Goal: Navigation & Orientation: Understand site structure

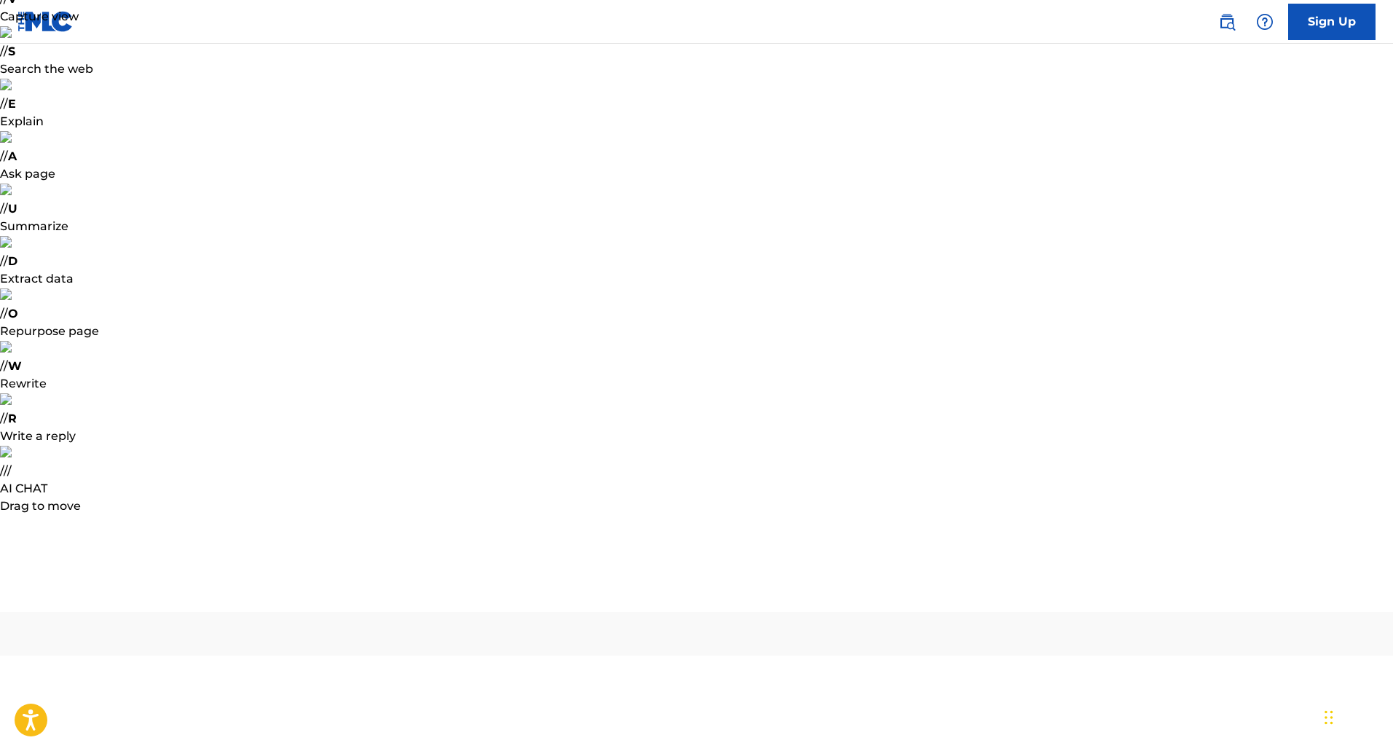
type input "[EMAIL_ADDRESS][DOMAIN_NAME]"
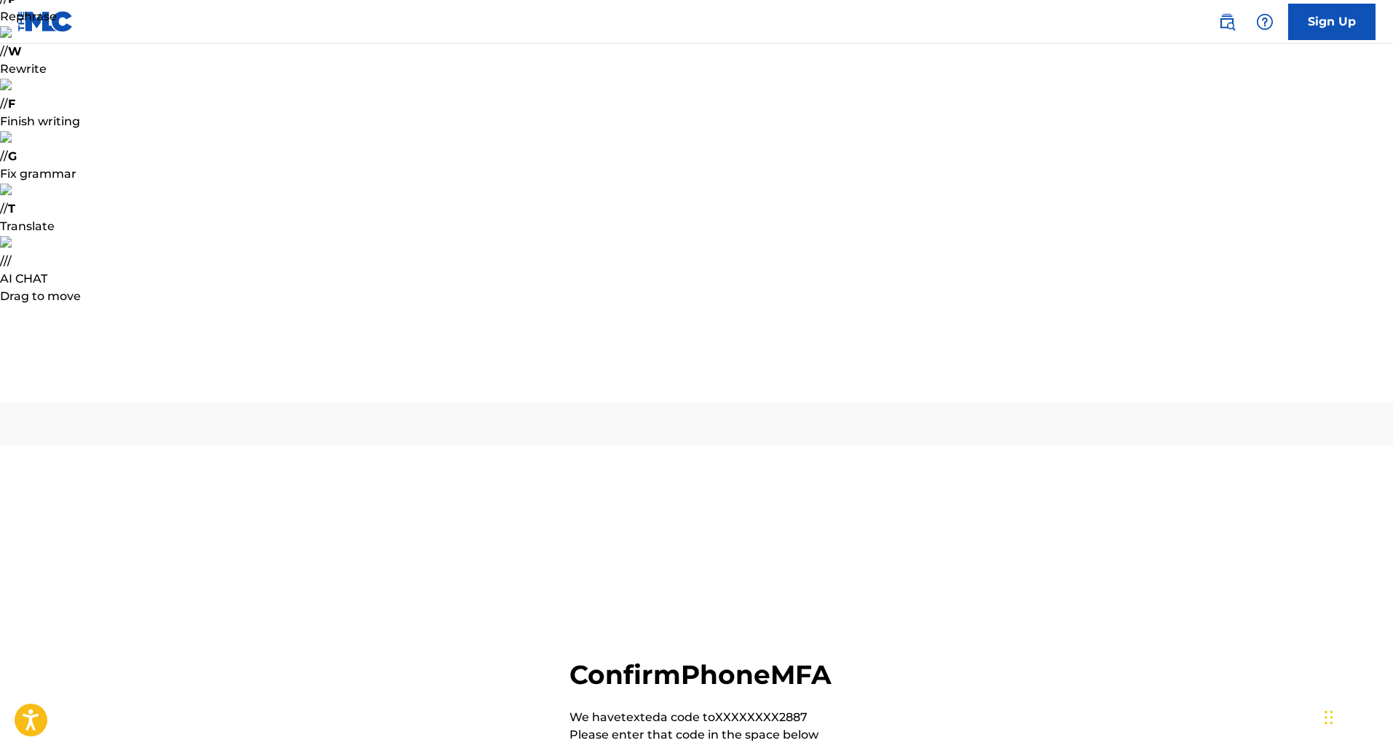
type input "893747"
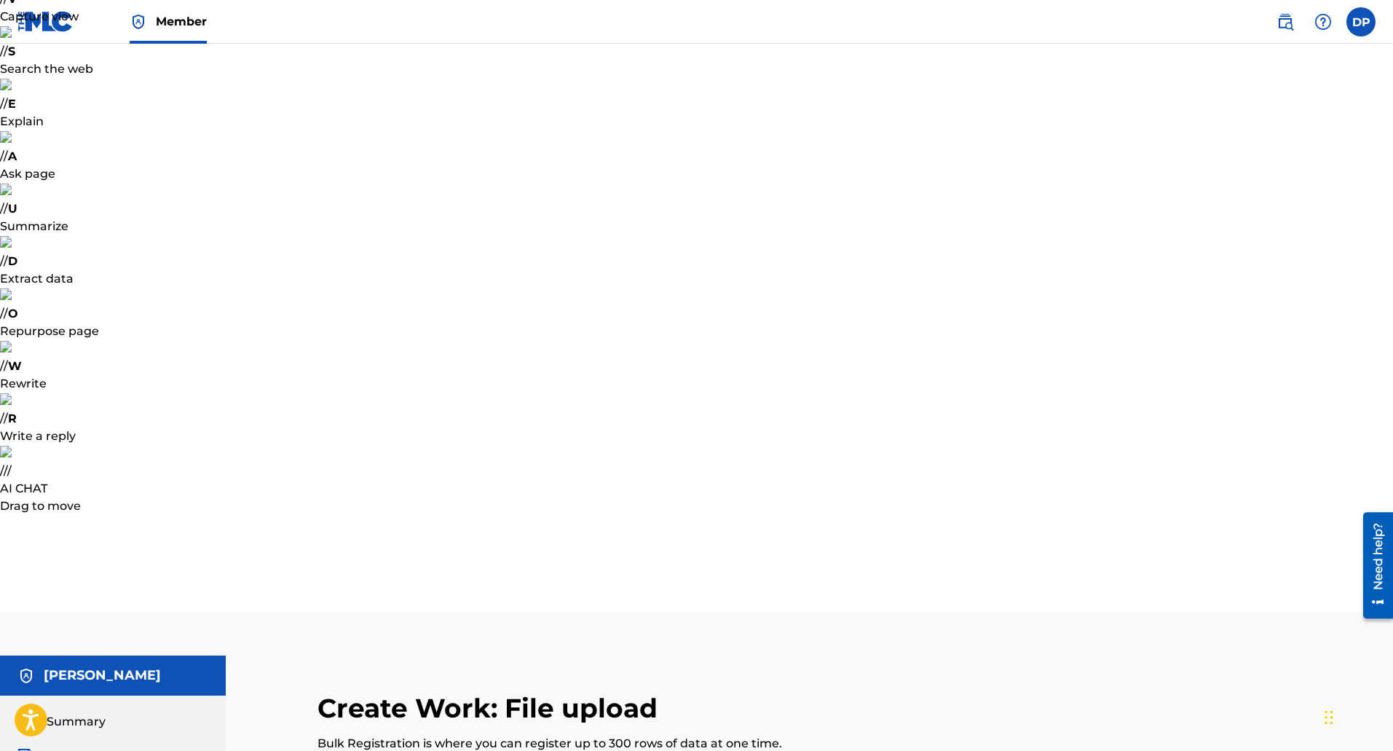
drag, startPoint x: 84, startPoint y: 211, endPoint x: 137, endPoint y: 242, distance: 60.7
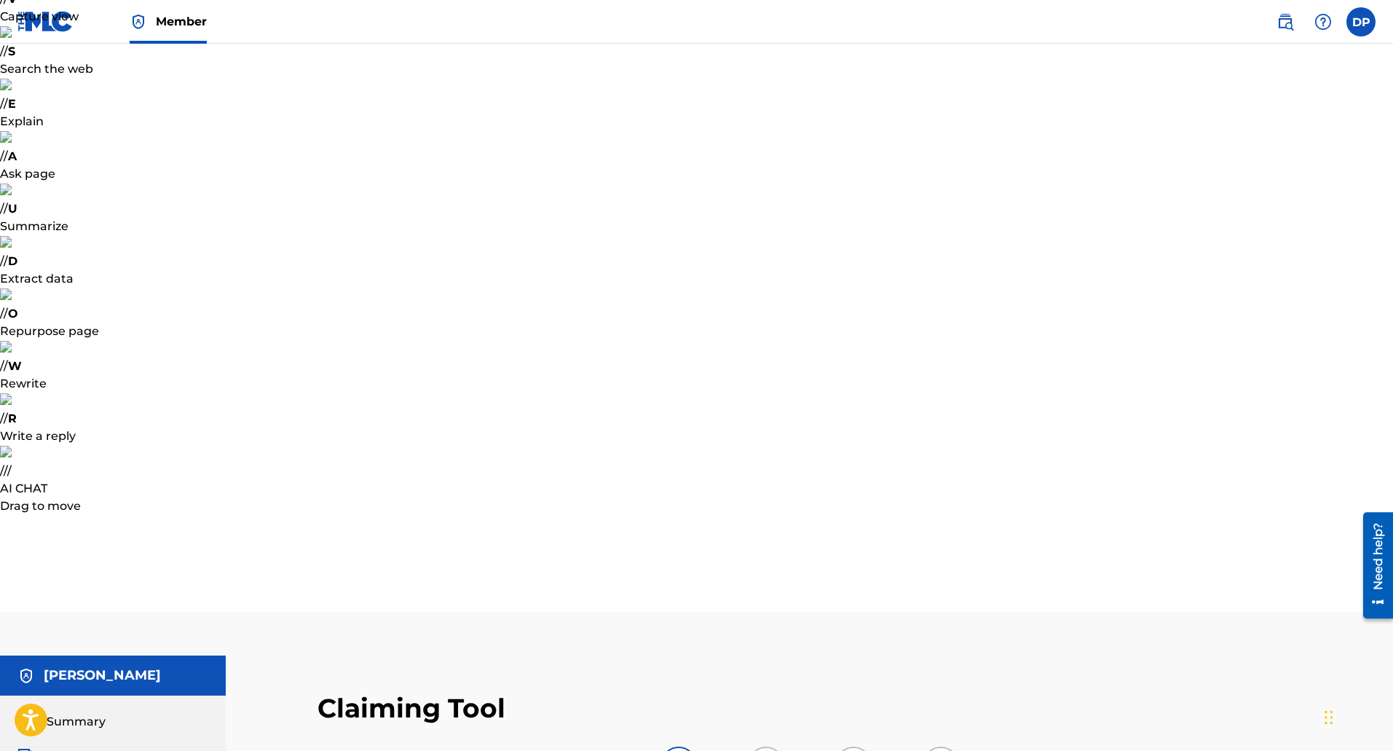
click at [66, 748] on span "Catalog" at bounding box center [70, 756] width 46 height 17
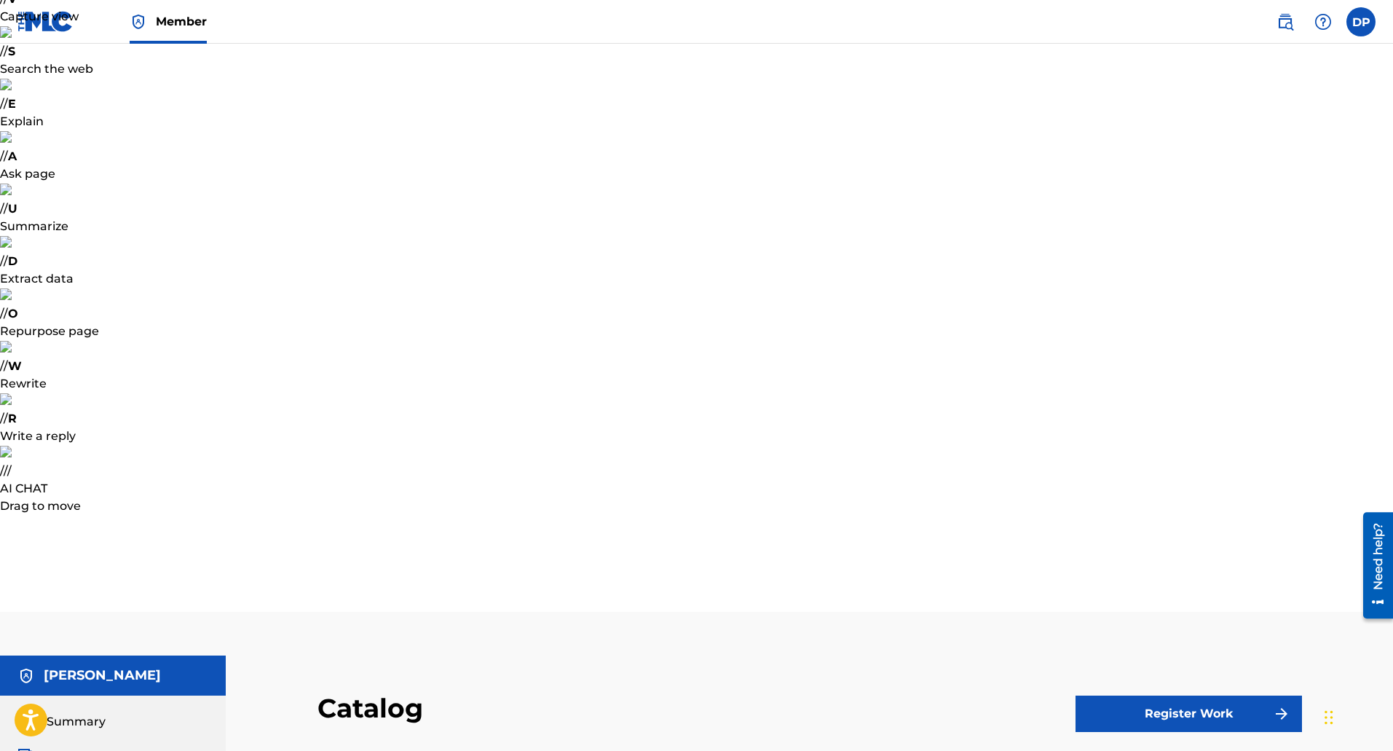
click at [42, 15] on img at bounding box center [45, 21] width 56 height 21
